Goal: Find specific page/section: Find specific page/section

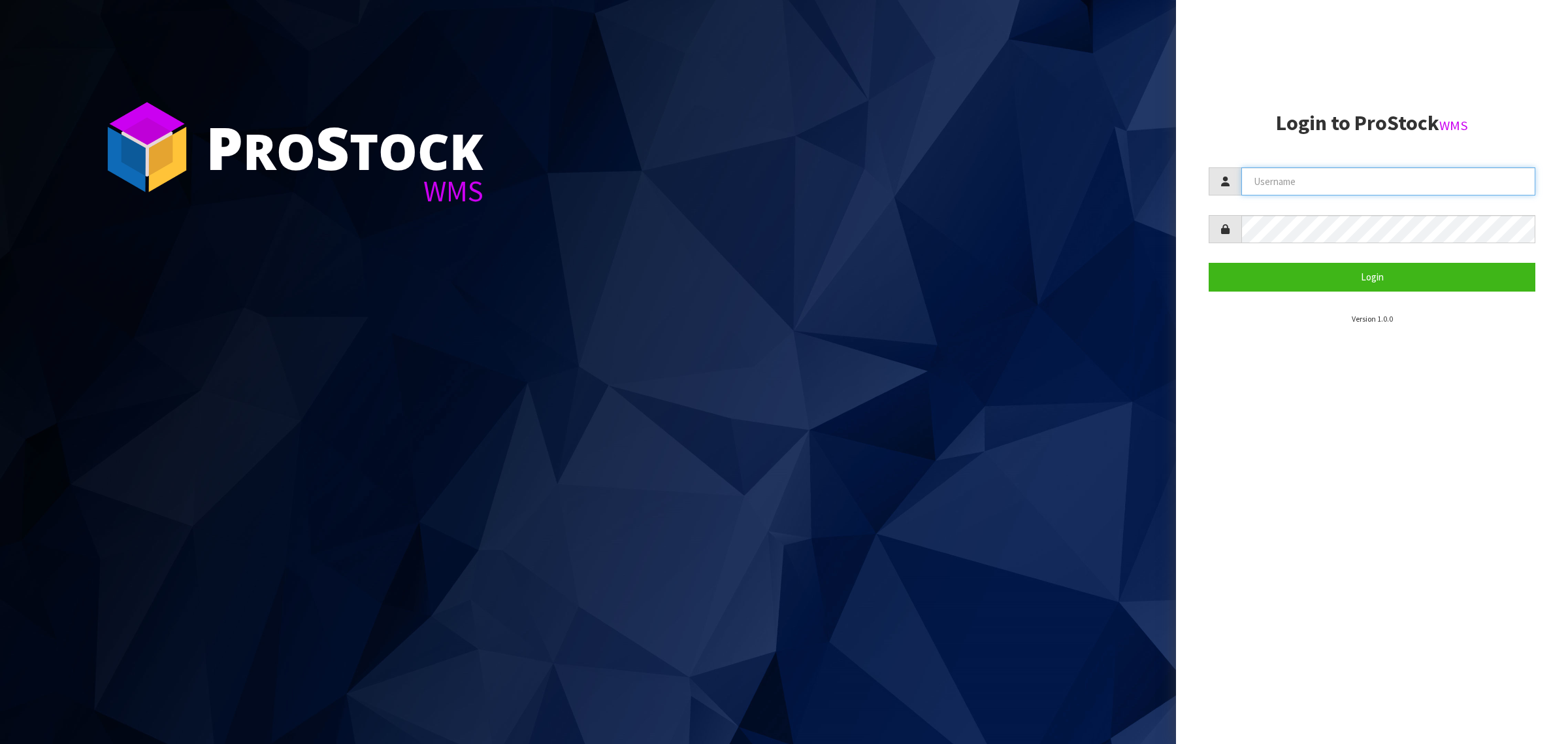
type input "[PERSON_NAME][EMAIL_ADDRESS][DOMAIN_NAME]"
click at [1246, 295] on section "Login to ProStock WMS [EMAIL_ADDRESS][DOMAIN_NAME] Login Version 1.0.0" at bounding box center [1372, 218] width 327 height 213
click at [1246, 283] on button "Login" at bounding box center [1372, 276] width 327 height 28
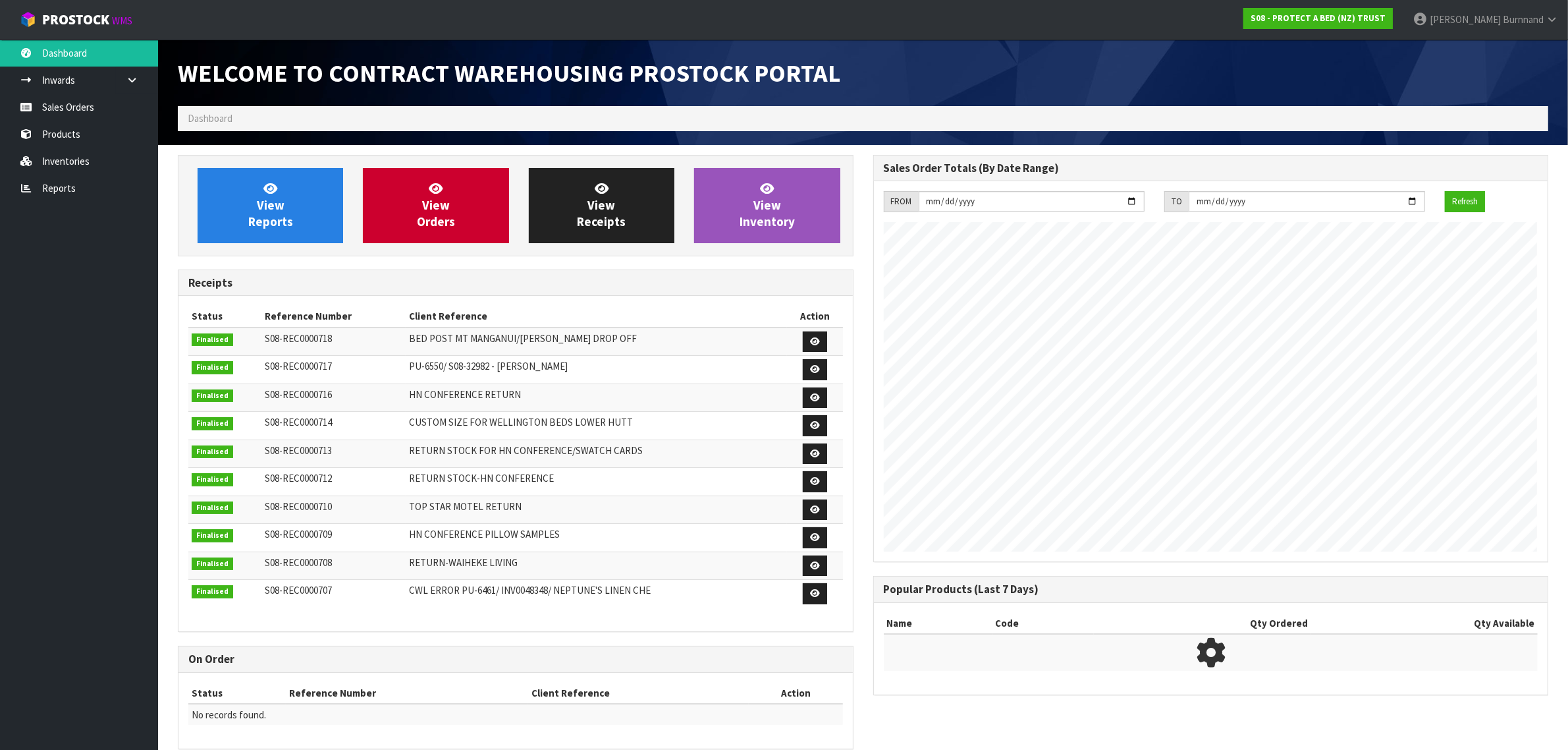
scroll to position [733, 695]
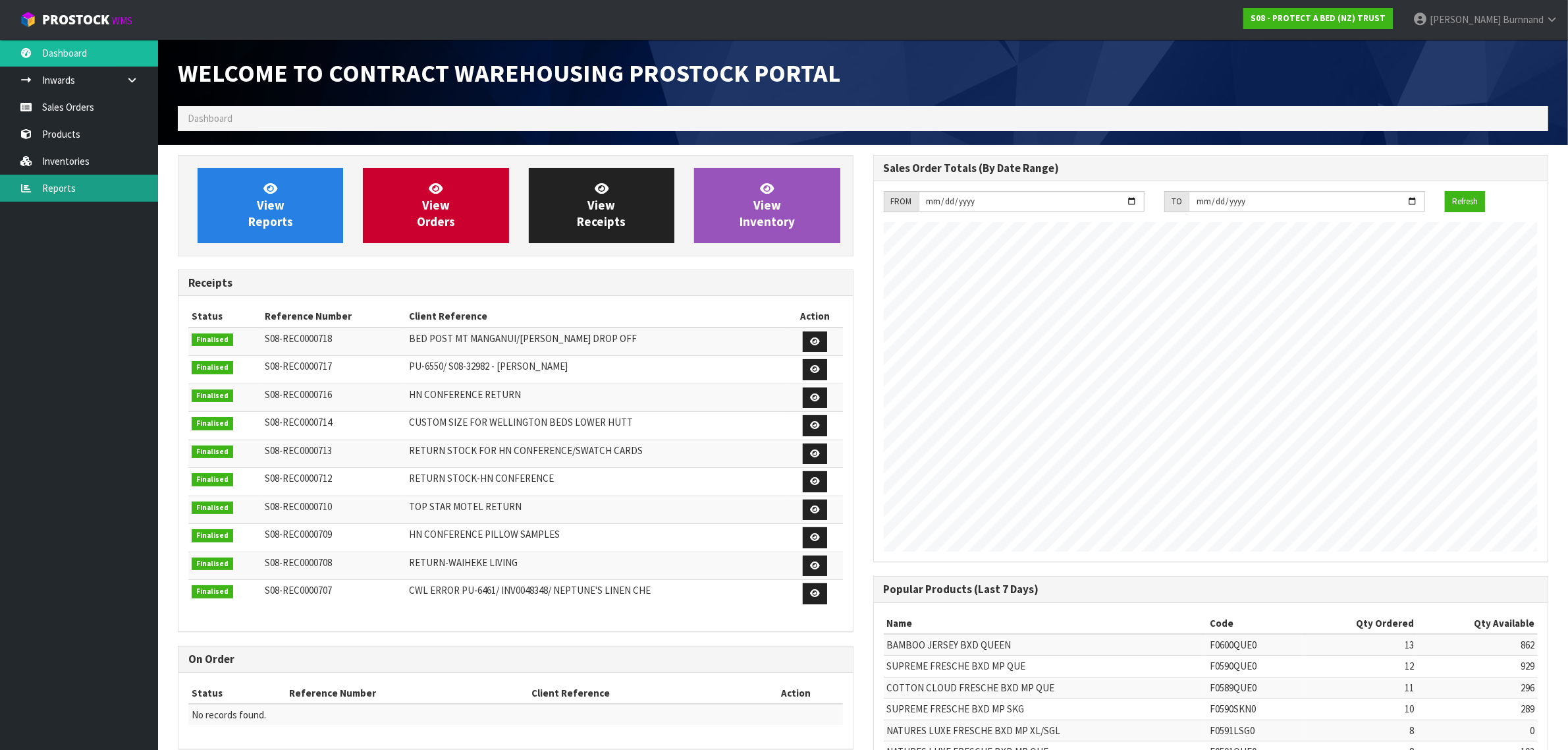
click at [61, 188] on link "Reports" at bounding box center [79, 188] width 158 height 27
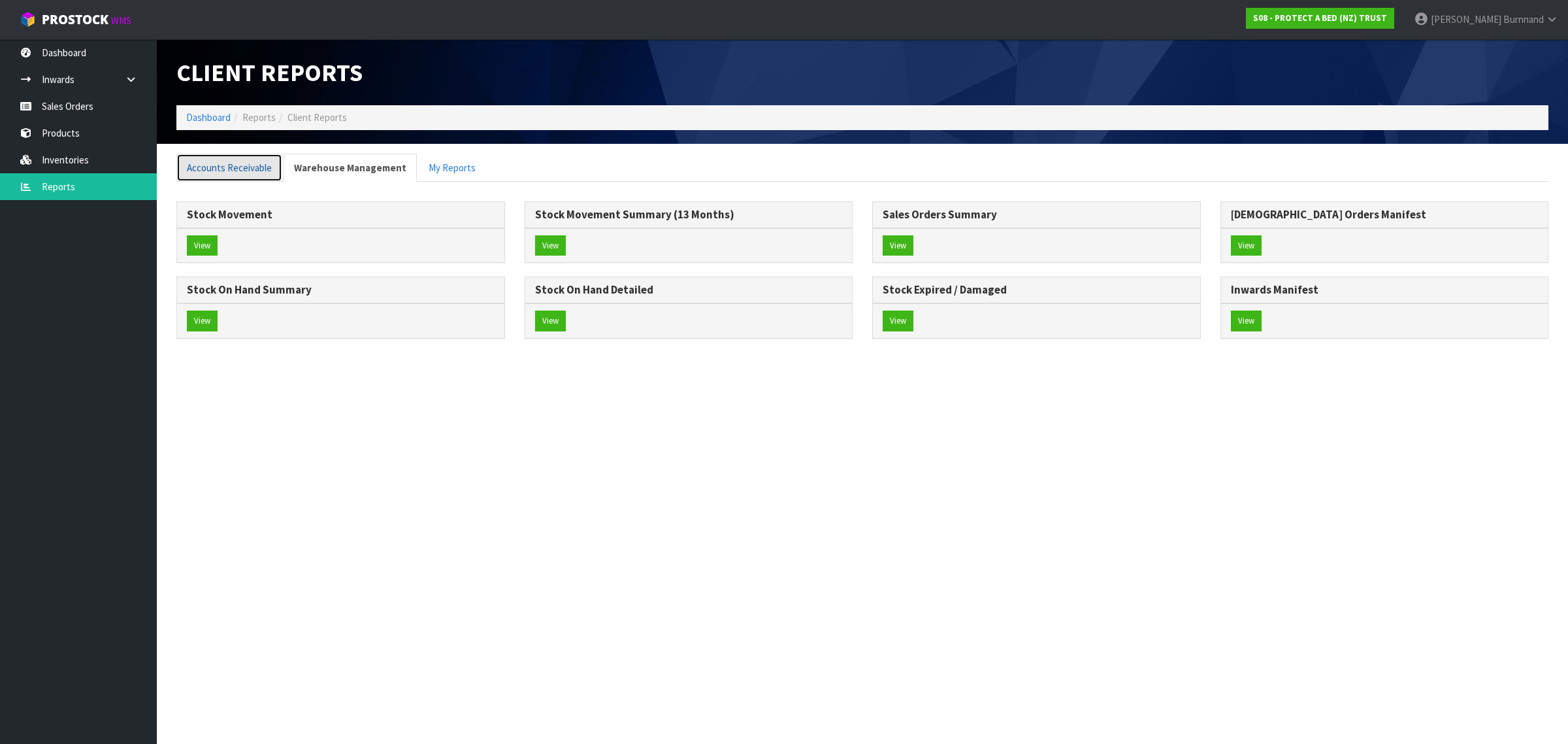
click at [216, 164] on link "Accounts Receivable" at bounding box center [229, 168] width 106 height 28
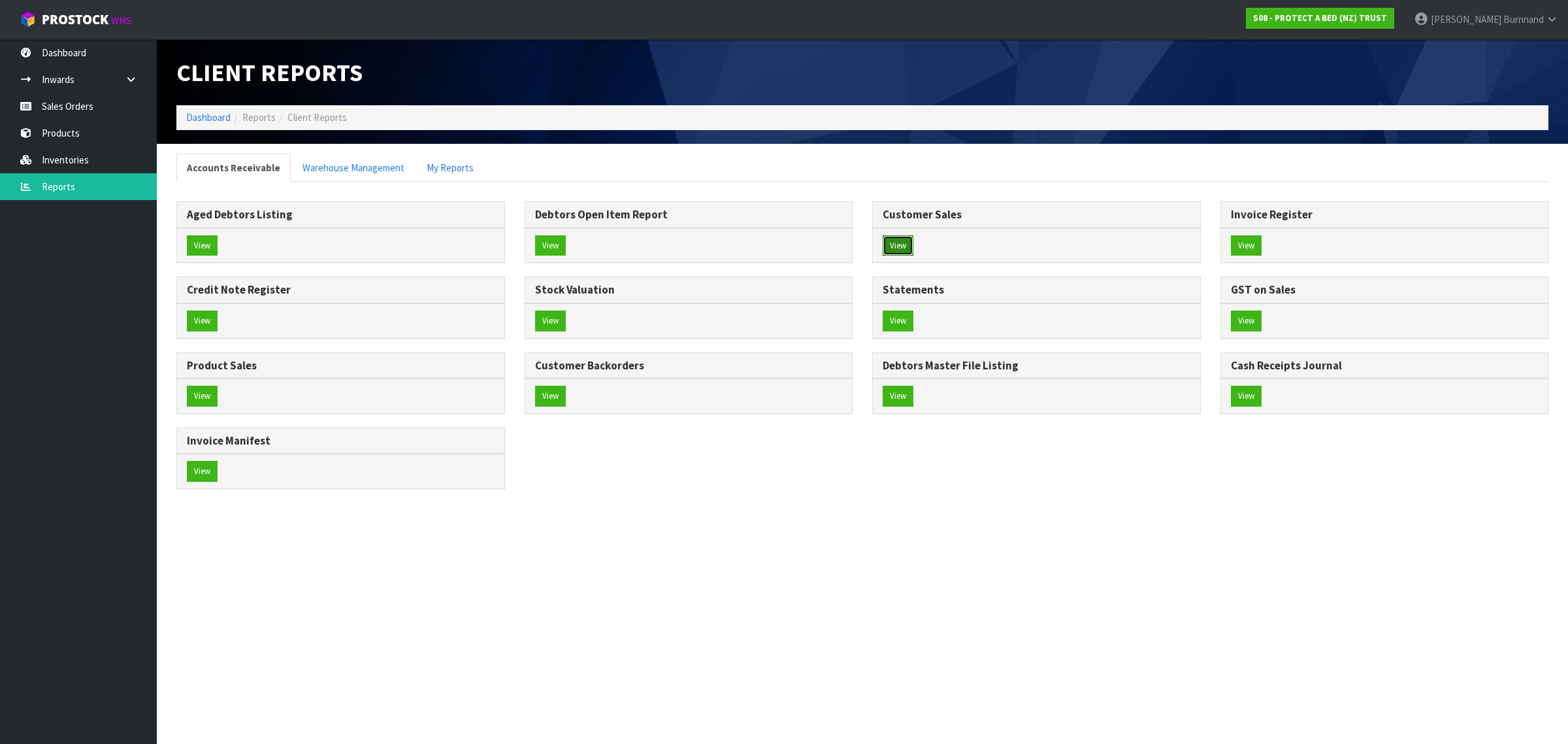
click at [904, 246] on button "View" at bounding box center [898, 246] width 31 height 21
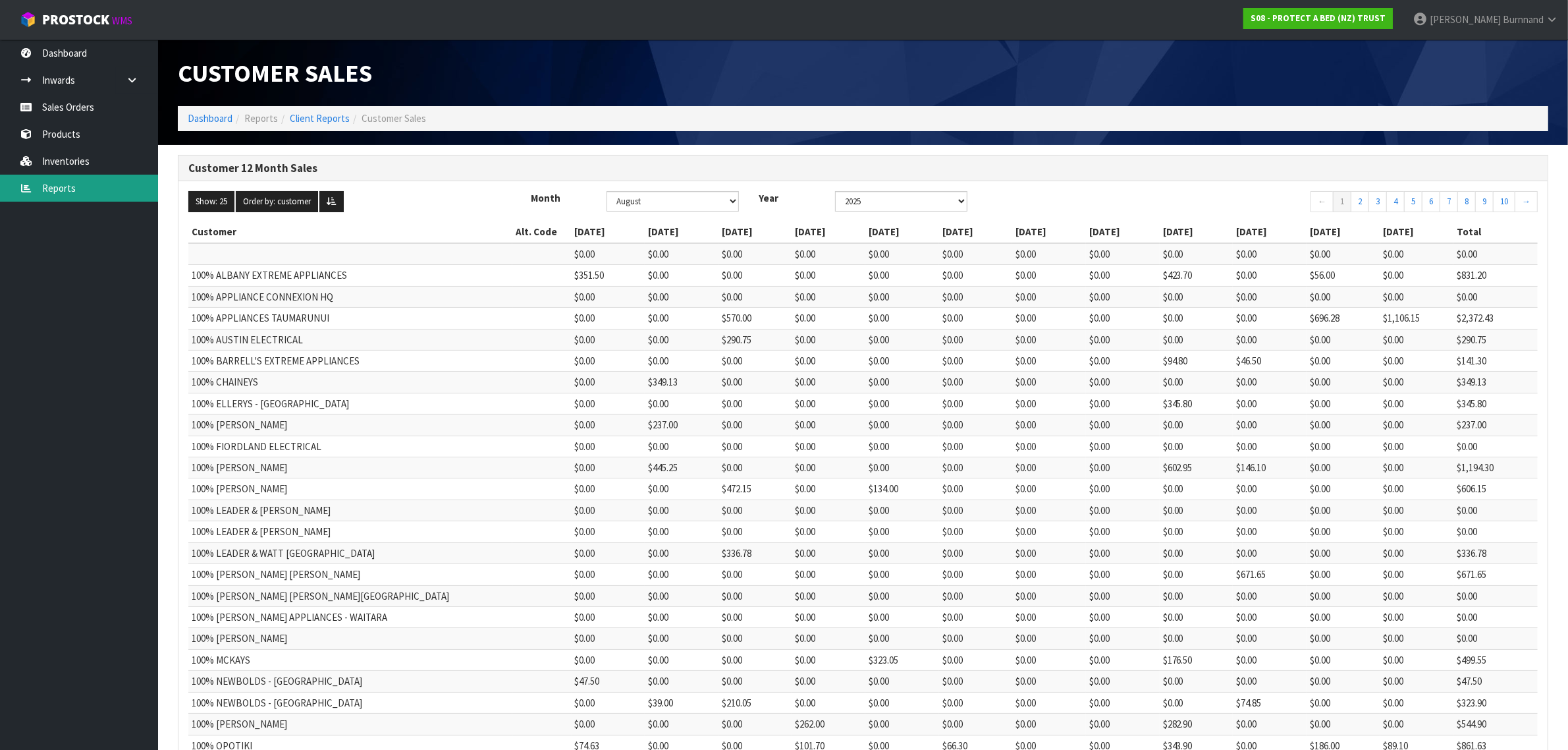
click at [60, 187] on link "Reports" at bounding box center [79, 188] width 158 height 27
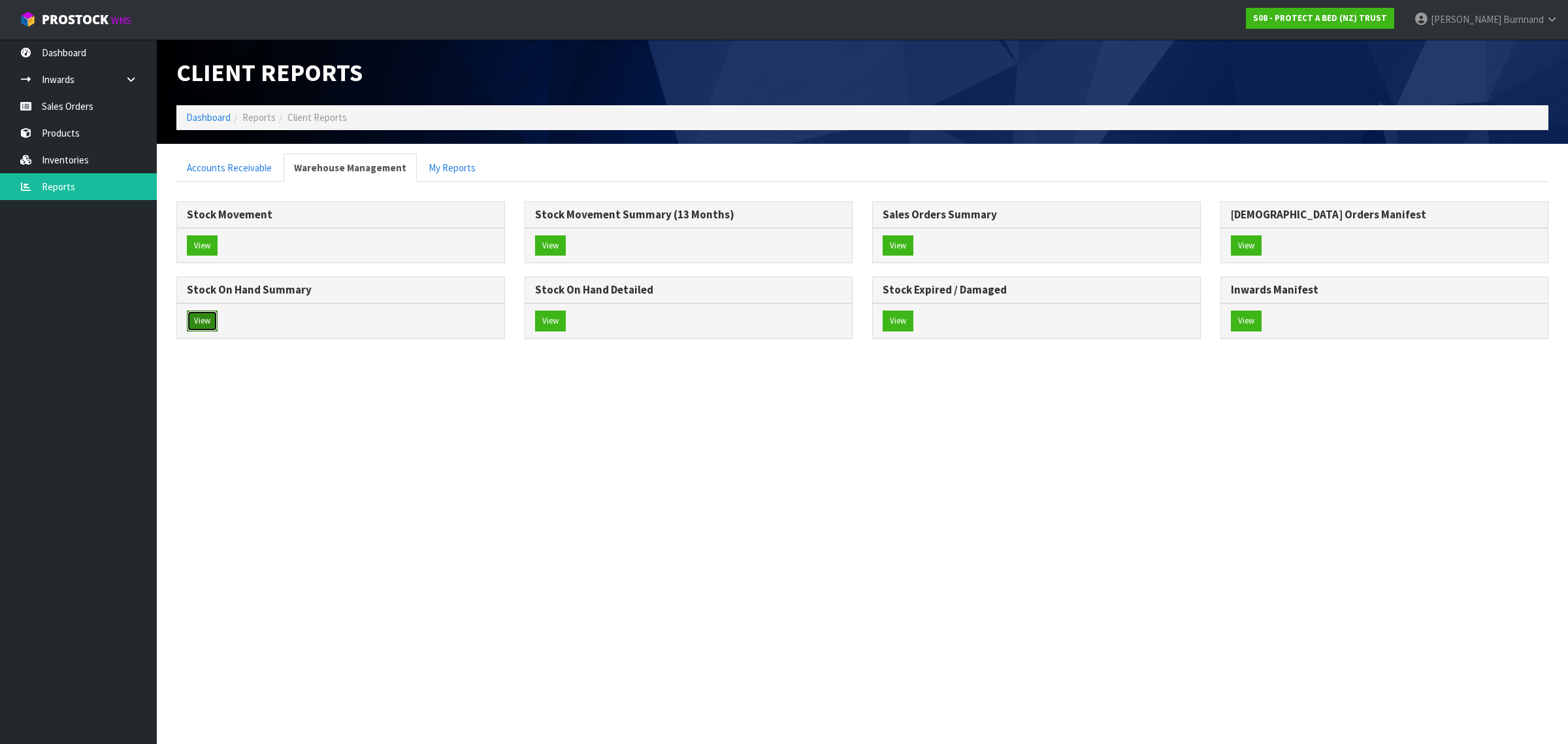
click at [195, 321] on button "View" at bounding box center [202, 321] width 31 height 21
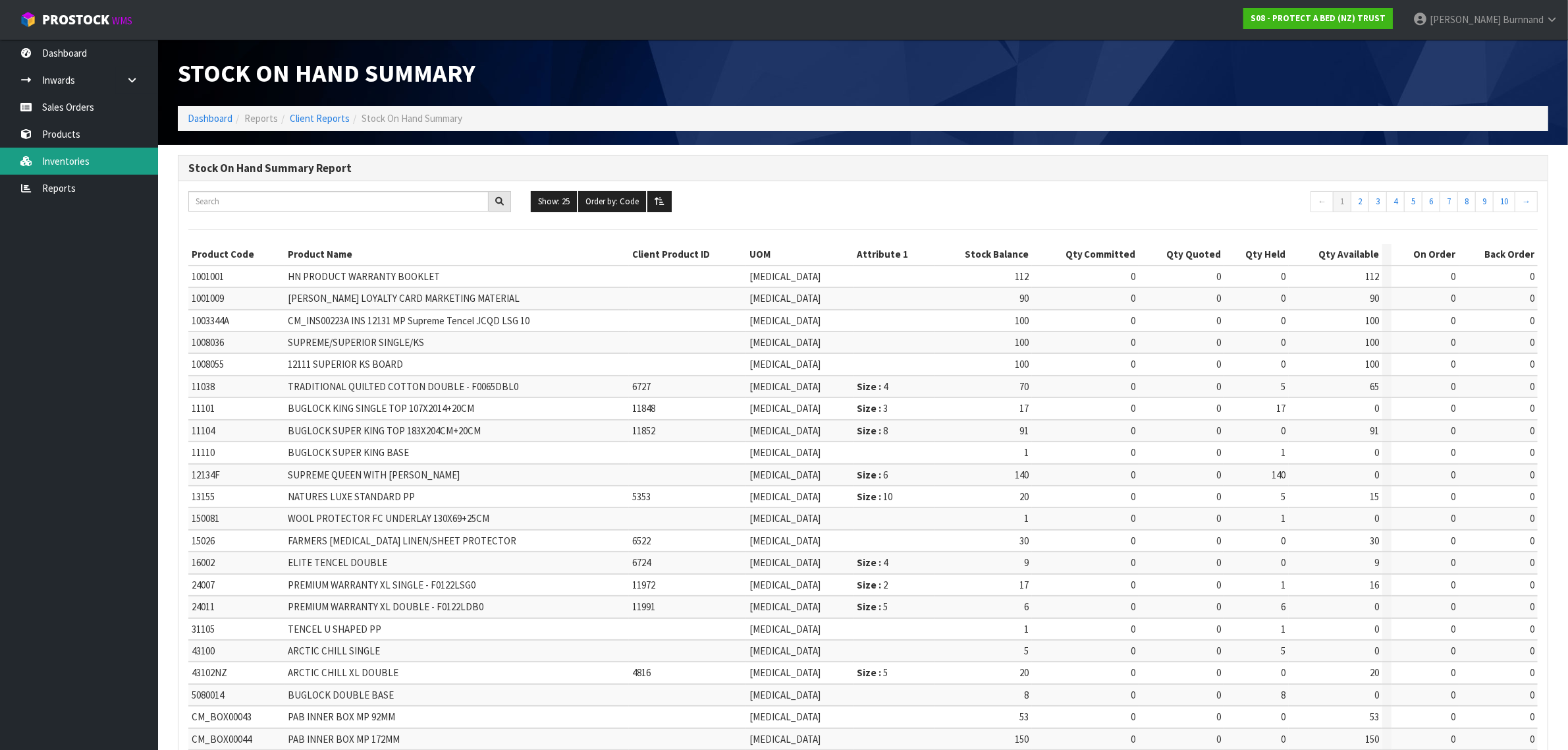
click at [76, 155] on link "Inventories" at bounding box center [79, 161] width 158 height 27
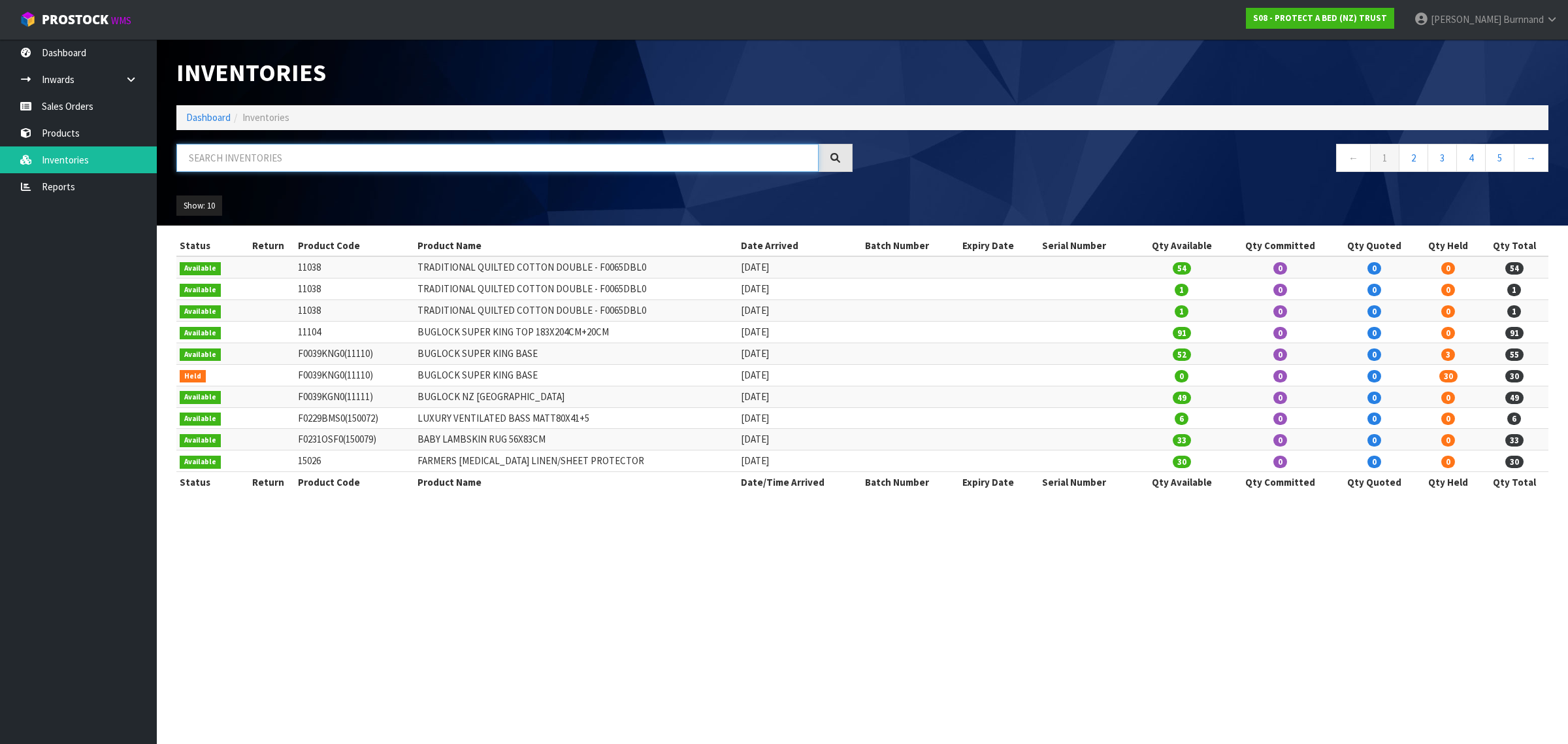
click at [227, 155] on input "text" at bounding box center [497, 158] width 643 height 28
type input "5"
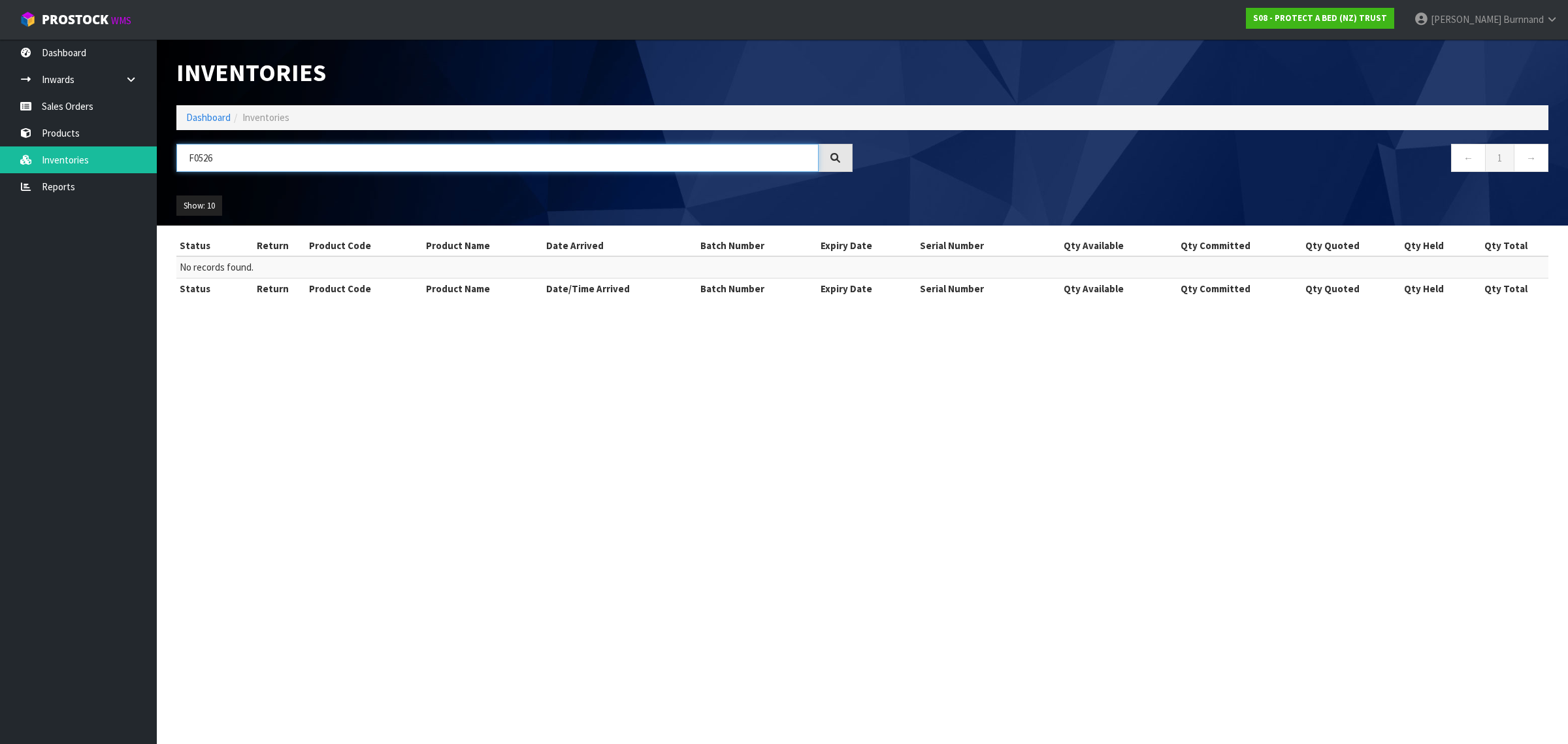
drag, startPoint x: 224, startPoint y: 160, endPoint x: 193, endPoint y: 158, distance: 31.1
click at [193, 158] on input "F0526" at bounding box center [497, 158] width 643 height 28
click at [193, 155] on input "F0526" at bounding box center [497, 158] width 643 height 28
drag, startPoint x: 229, startPoint y: 155, endPoint x: 181, endPoint y: 155, distance: 48.0
click at [181, 155] on input "F0526" at bounding box center [497, 158] width 643 height 28
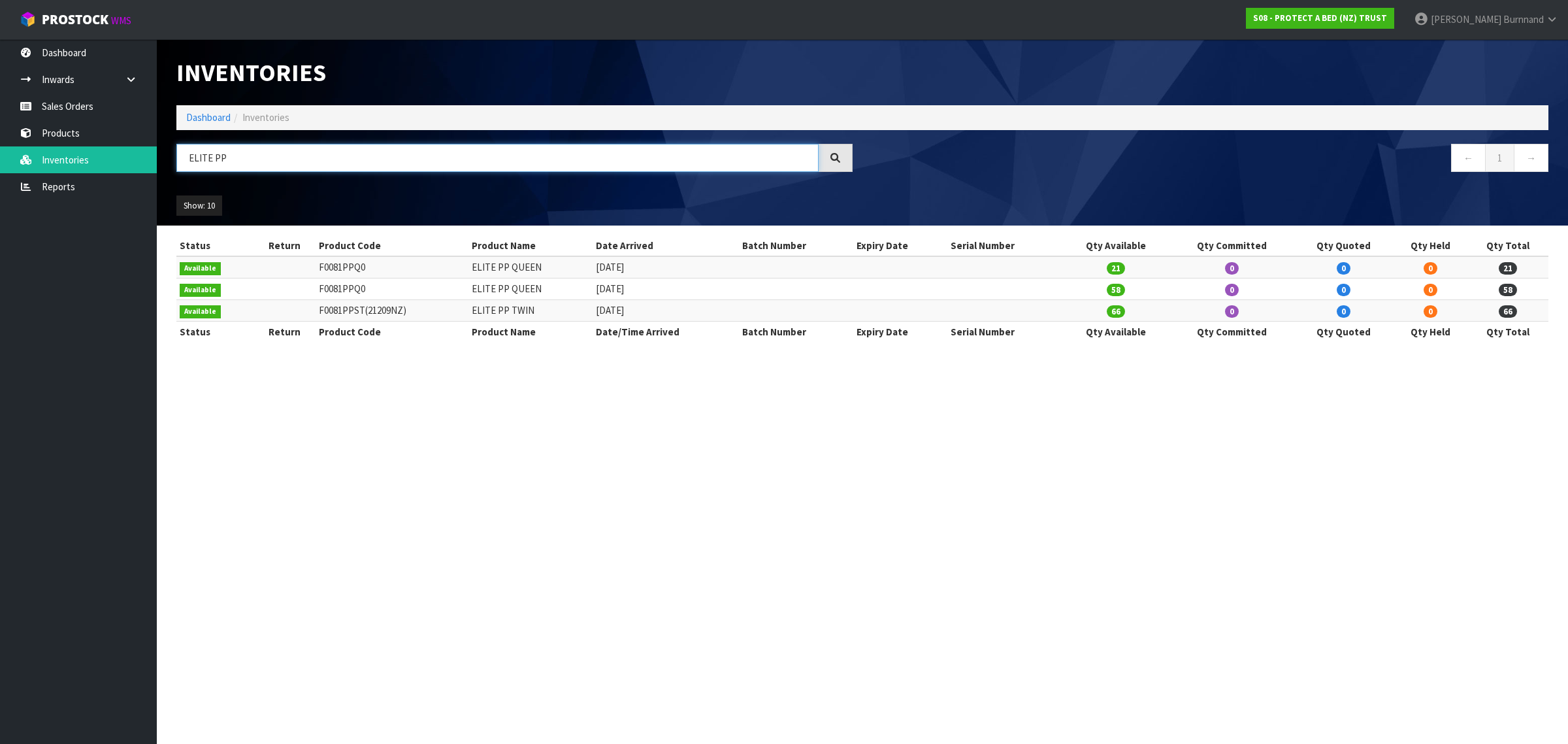
drag, startPoint x: 190, startPoint y: 160, endPoint x: 271, endPoint y: 166, distance: 81.2
click at [265, 163] on input "ELITE PP" at bounding box center [497, 158] width 643 height 28
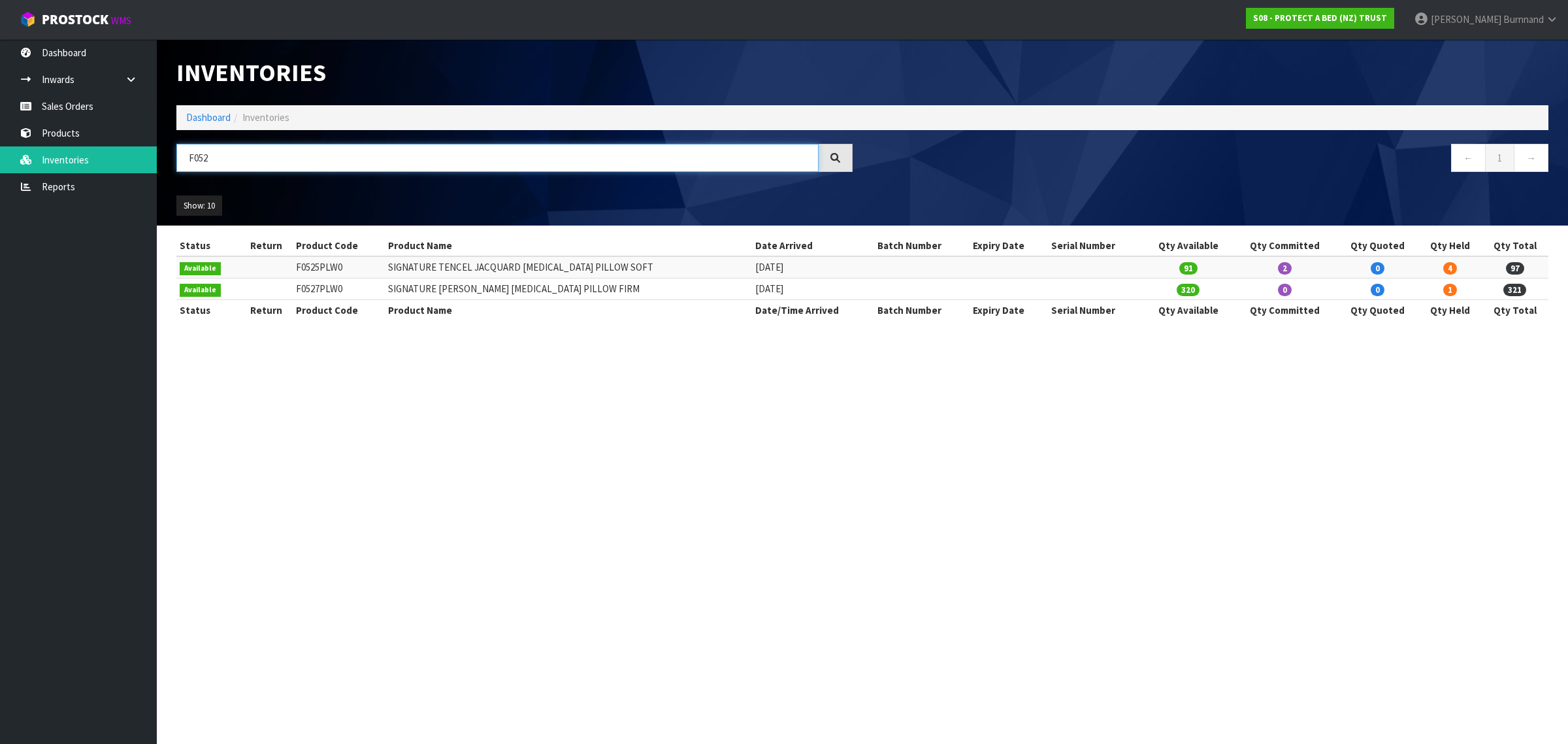
type input "F052"
